Goal: Obtain resource: Obtain resource

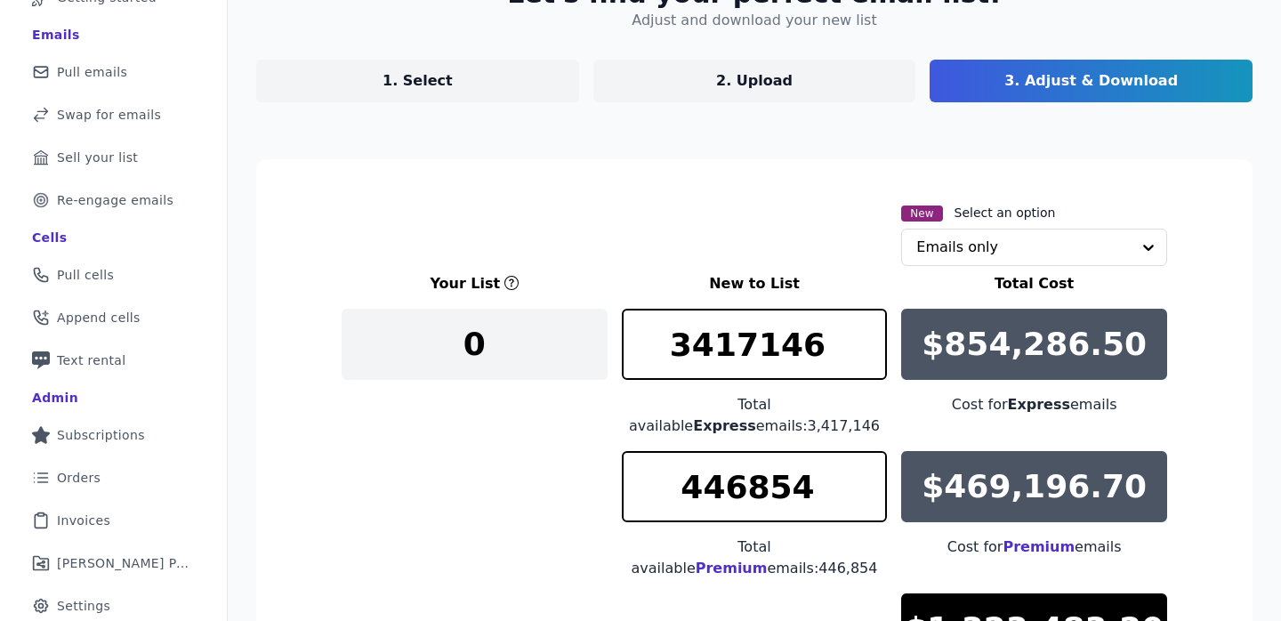
scroll to position [131, 0]
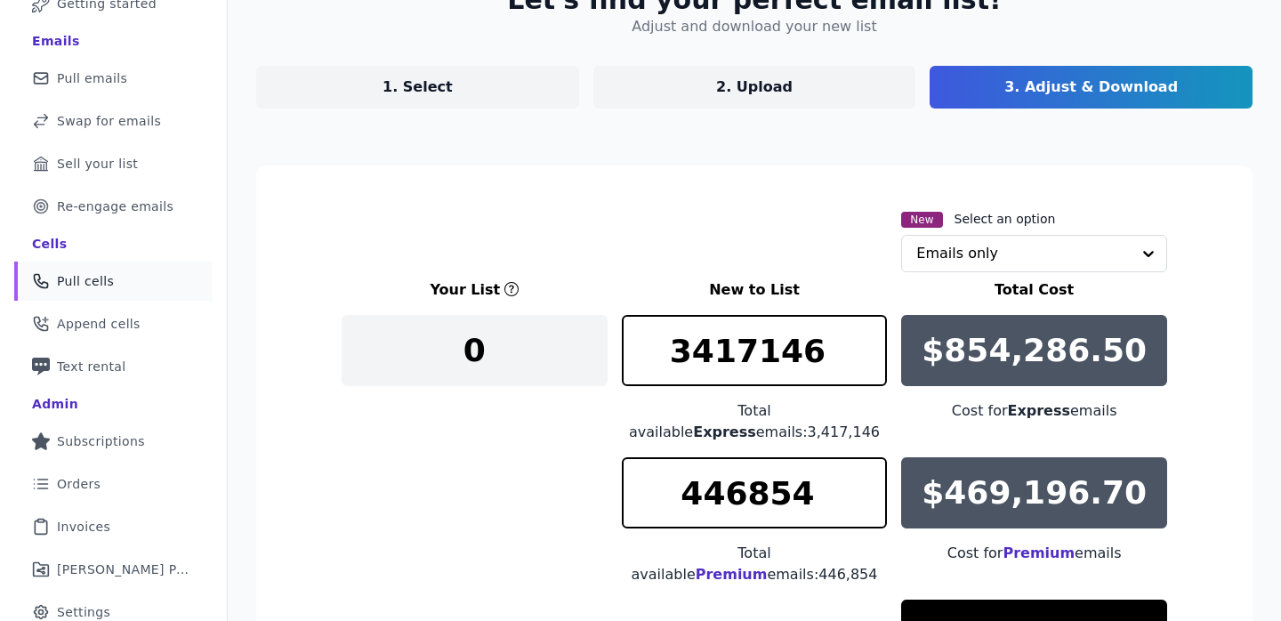
click at [99, 282] on span "Pull cells" at bounding box center [85, 281] width 57 height 18
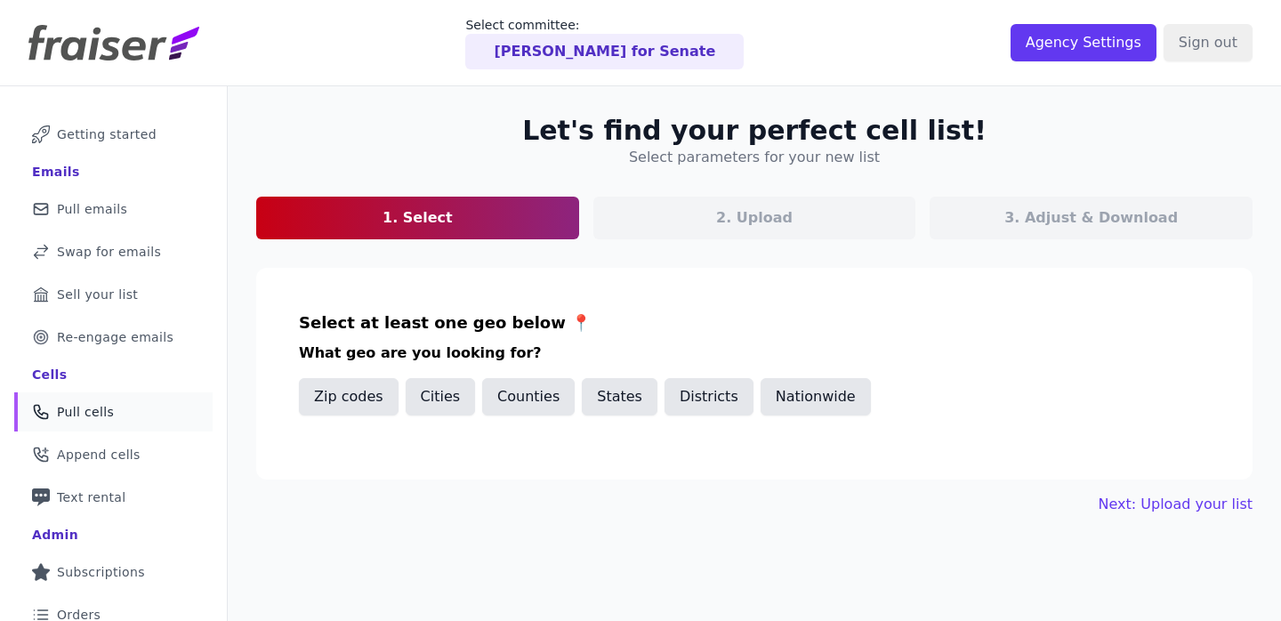
click at [99, 203] on span "Pull emails" at bounding box center [92, 209] width 70 height 18
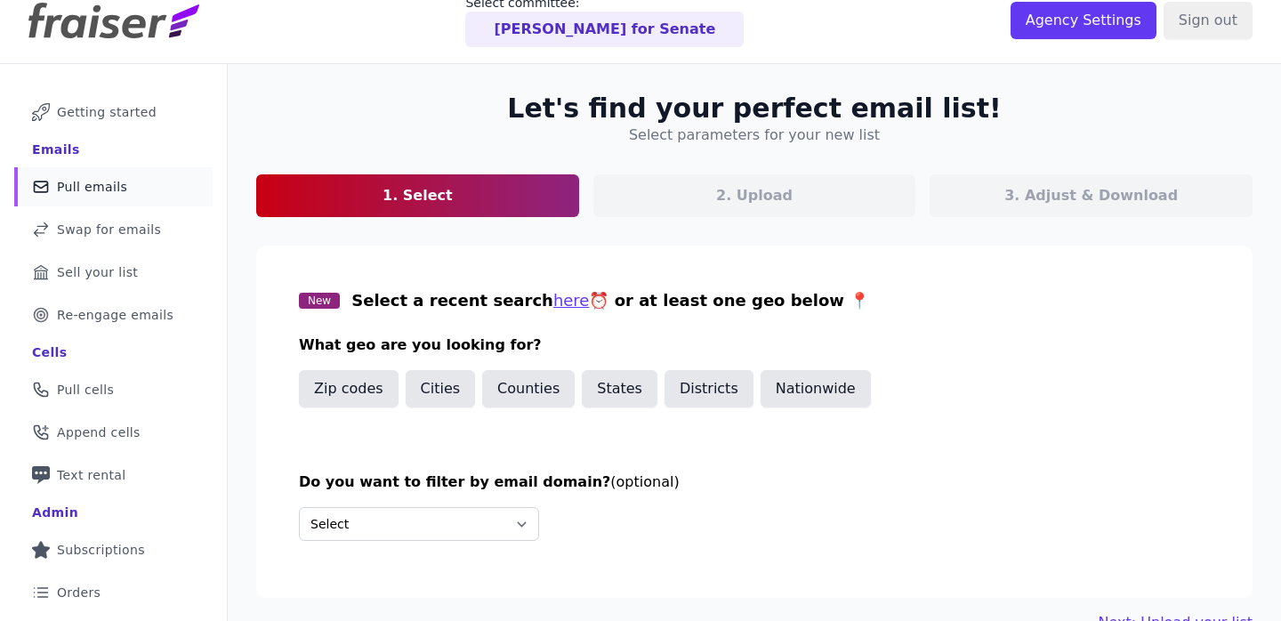
scroll to position [127, 0]
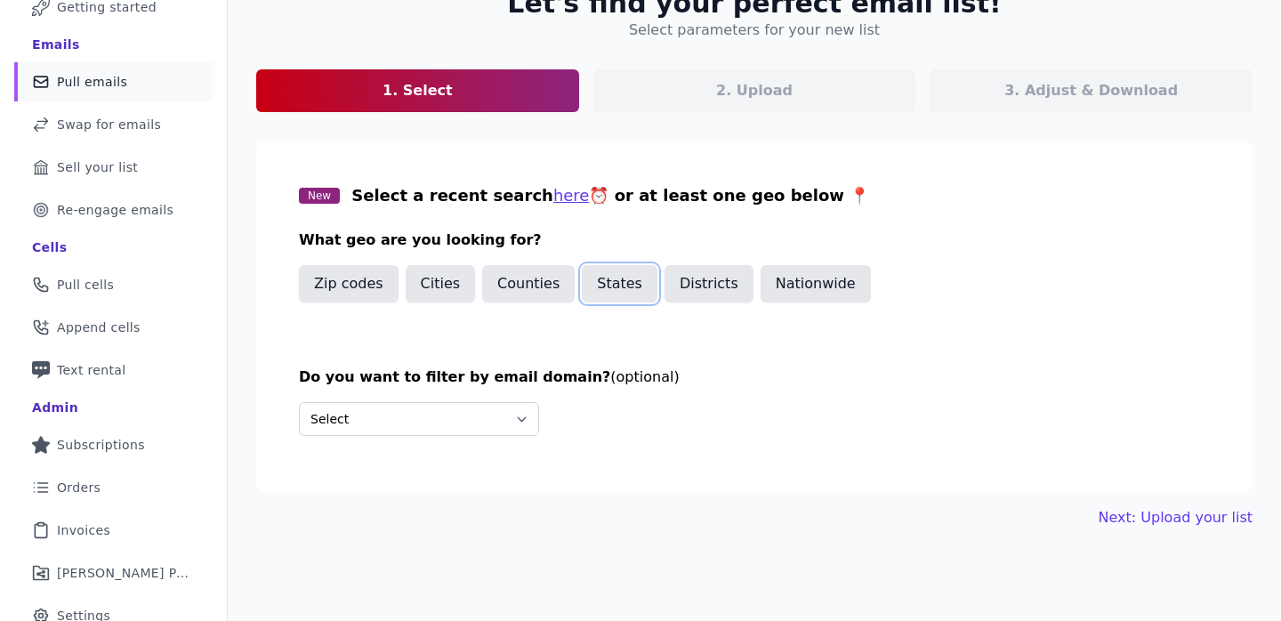
click at [625, 289] on button "States" at bounding box center [620, 283] width 76 height 37
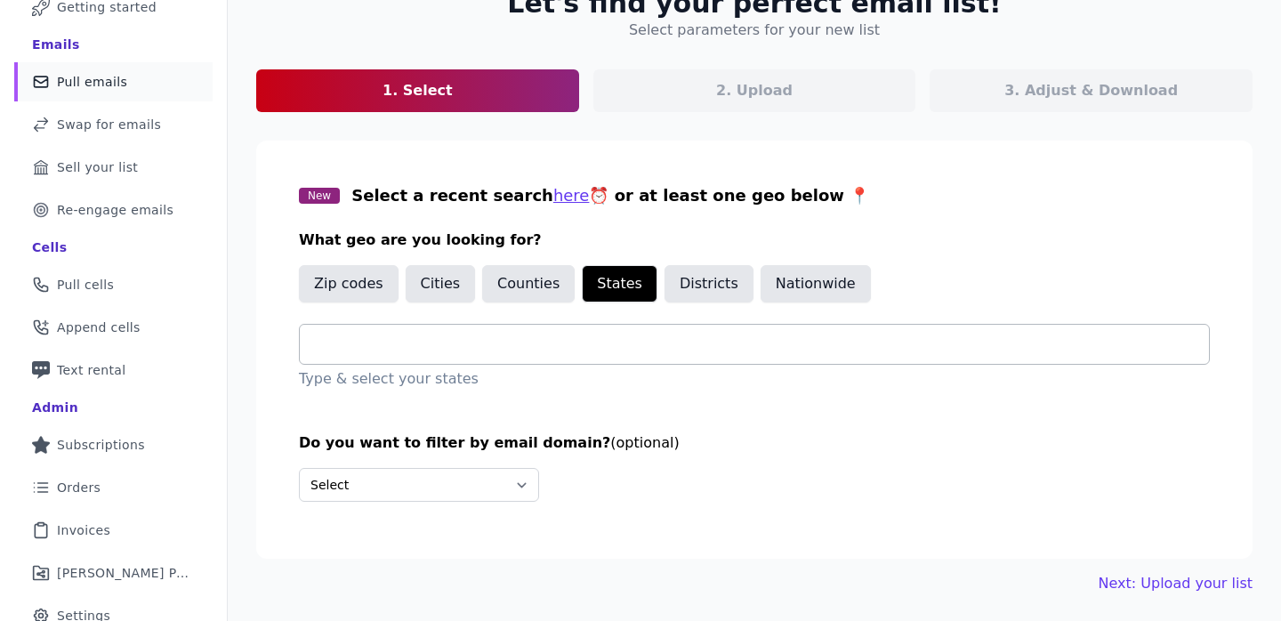
click at [622, 347] on input "text" at bounding box center [761, 343] width 895 height 21
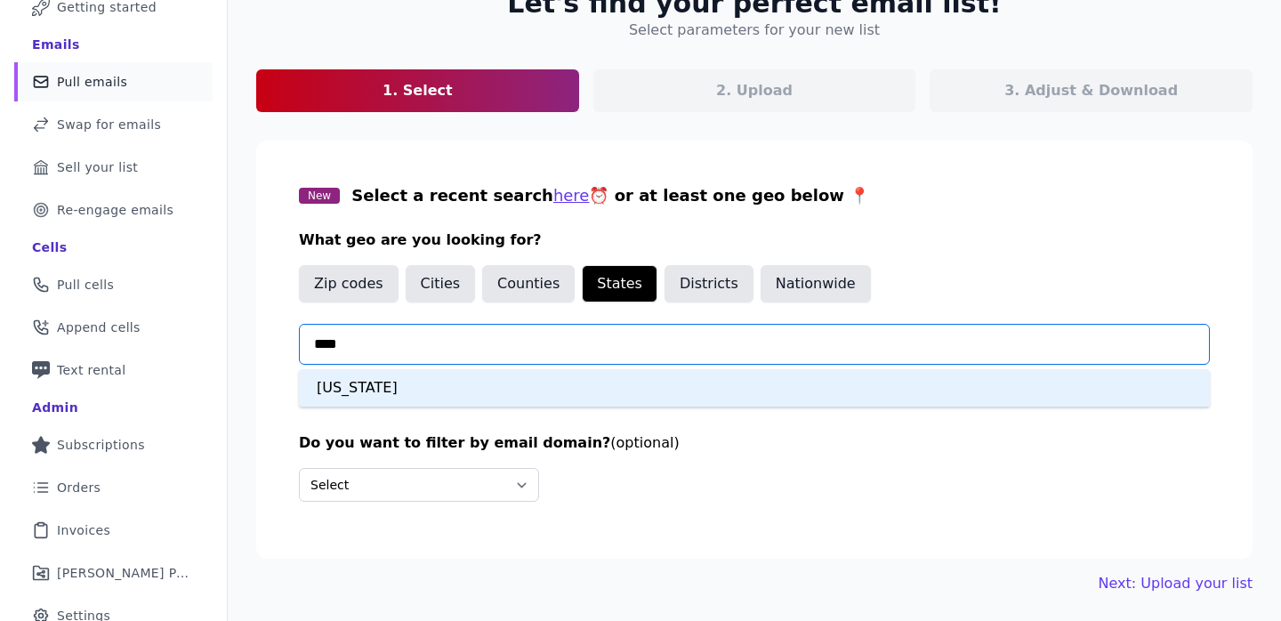
type input "*****"
click at [587, 390] on div "Texas" at bounding box center [754, 387] width 911 height 37
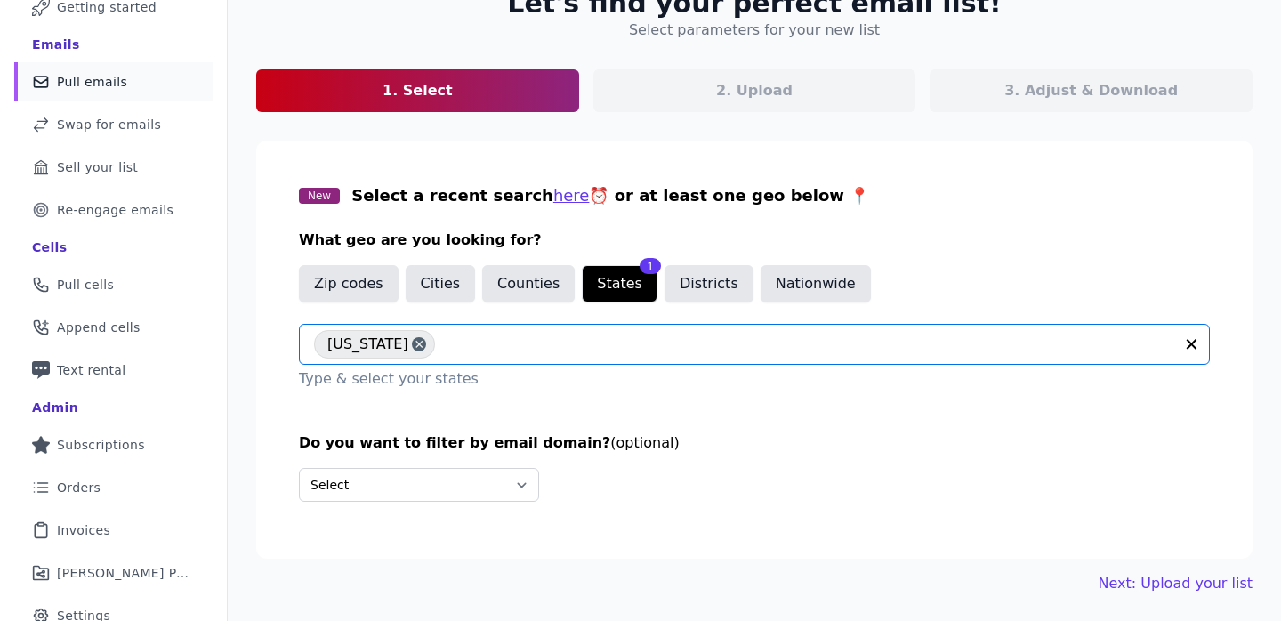
scroll to position [184, 0]
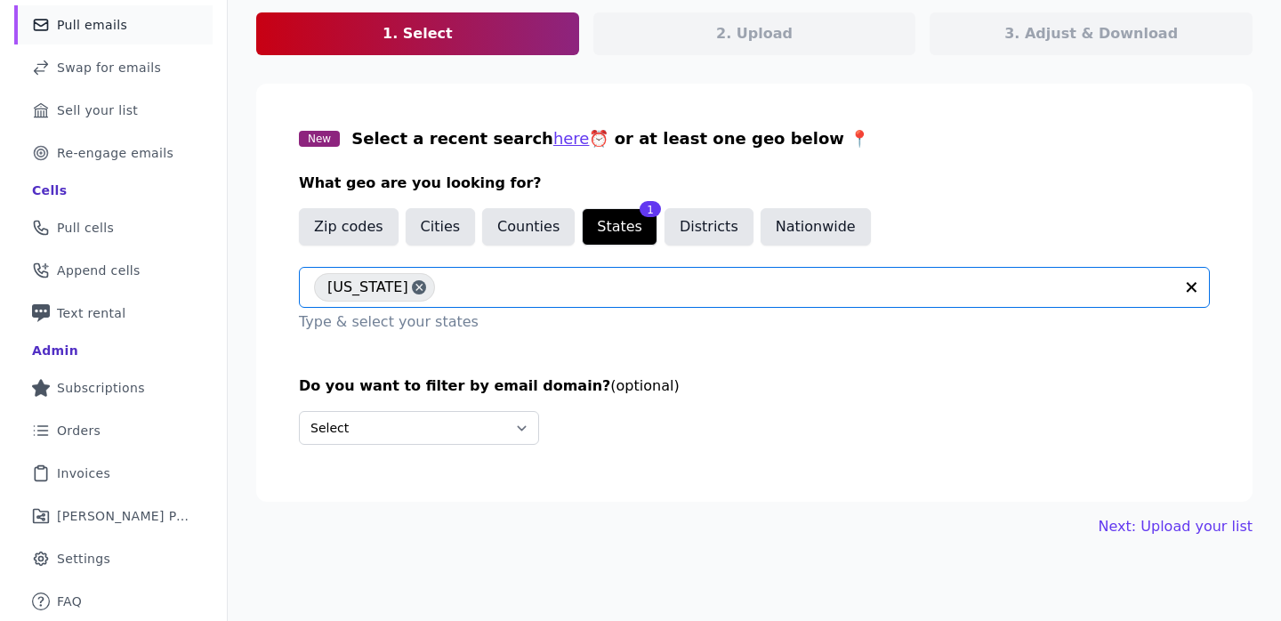
click at [1184, 506] on div "Let's find your perfect email list! Select parameters for your new list 1. Sele…" at bounding box center [754, 233] width 1053 height 663
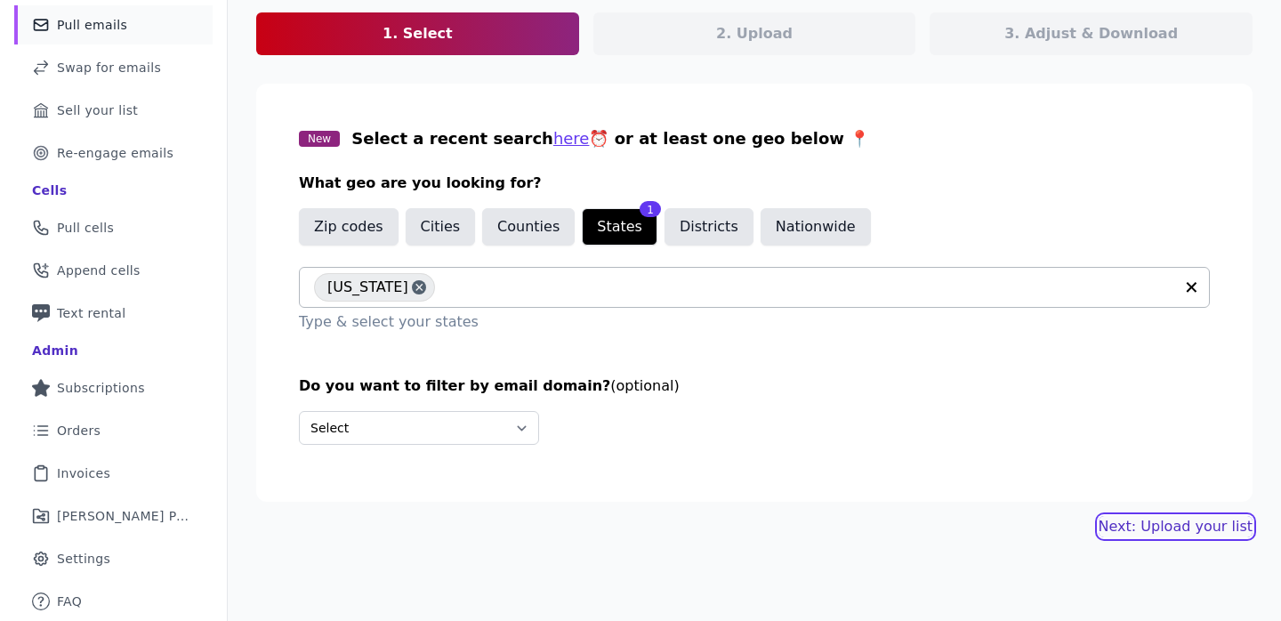
click at [1172, 522] on link "Next: Upload your list" at bounding box center [1175, 526] width 154 height 21
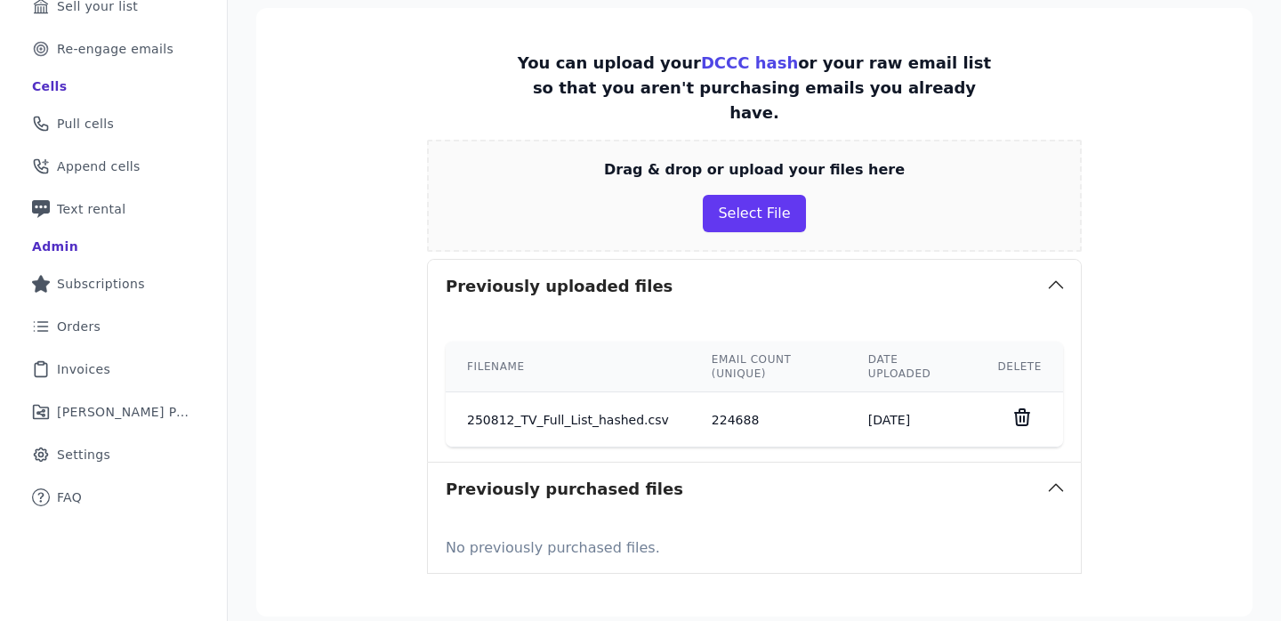
scroll to position [422, 0]
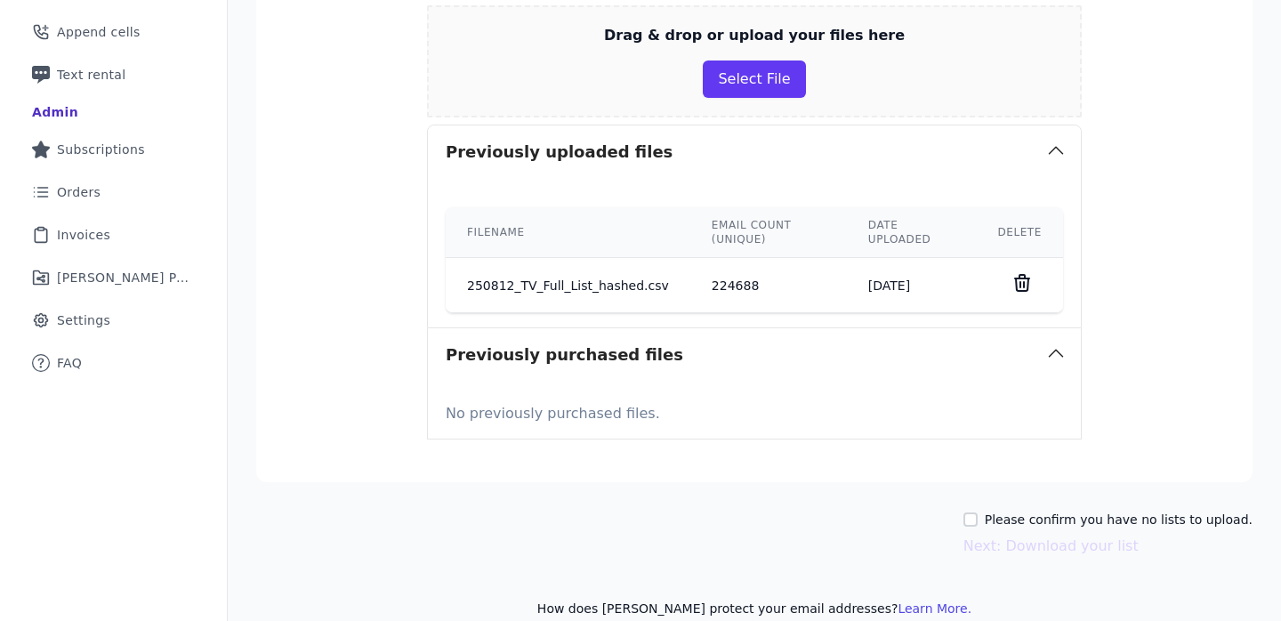
click at [1002, 510] on label "Please confirm you have no lists to upload." at bounding box center [1118, 519] width 268 height 18
click at [977, 512] on input "Please confirm you have no lists to upload." at bounding box center [970, 519] width 14 height 14
checkbox input "true"
click at [1033, 535] on button "Next: Download your list" at bounding box center [1050, 545] width 175 height 21
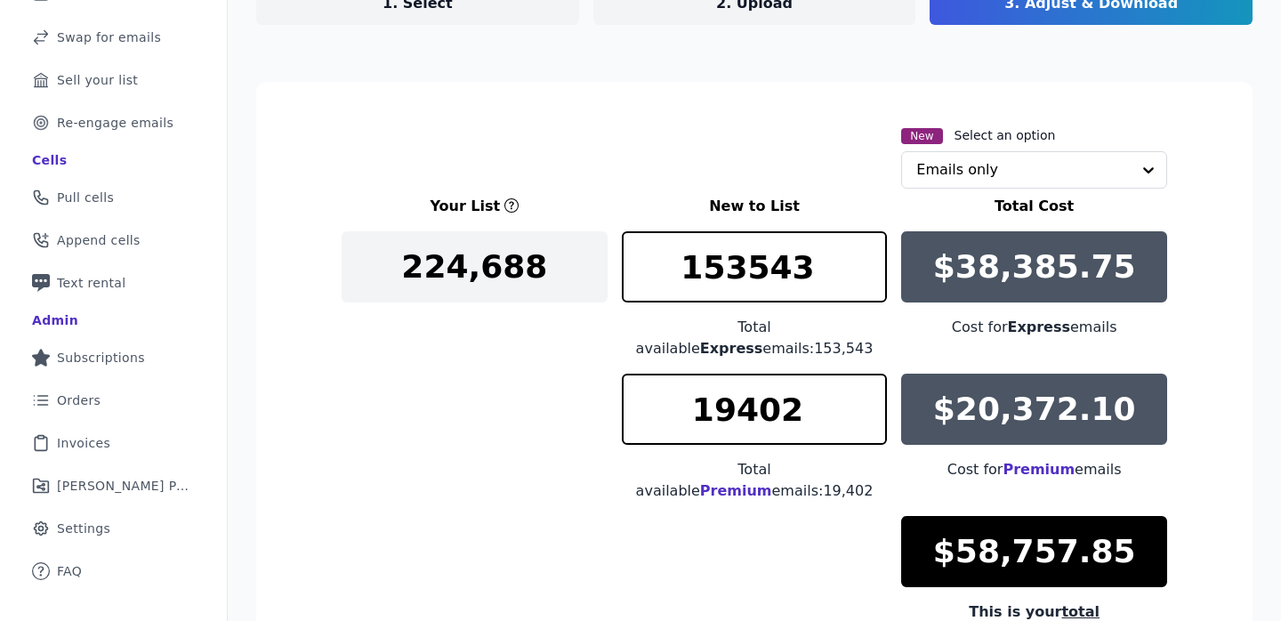
scroll to position [213, 0]
